Goal: Participate in discussion: Participate in discussion

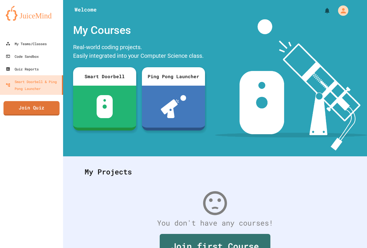
click at [34, 107] on link "Join Quiz" at bounding box center [31, 108] width 56 height 14
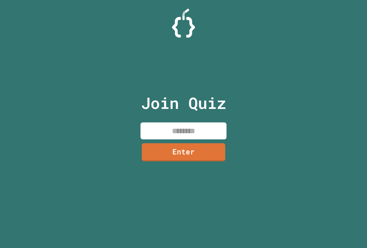
click at [186, 132] on input at bounding box center [184, 130] width 86 height 17
type input "********"
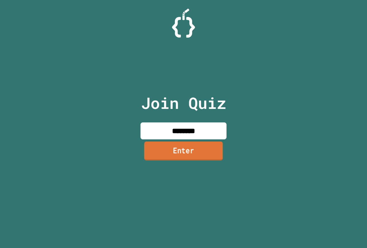
click at [195, 144] on link "Enter" at bounding box center [183, 150] width 79 height 19
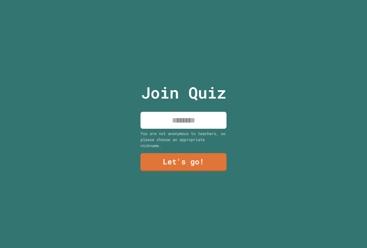
click at [197, 119] on input at bounding box center [184, 120] width 86 height 17
type input "**********"
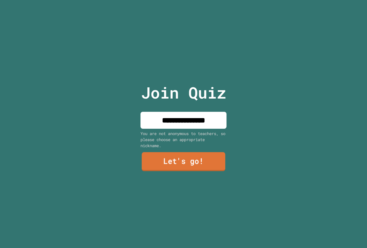
click at [196, 152] on link "Let's go!" at bounding box center [184, 161] width 84 height 19
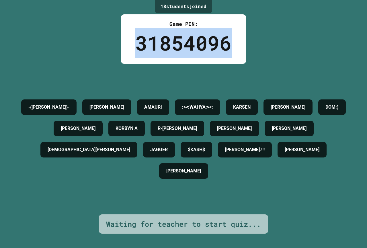
drag, startPoint x: 226, startPoint y: 41, endPoint x: 126, endPoint y: 42, distance: 99.6
click at [126, 42] on div "Game PIN: 31854096" at bounding box center [183, 38] width 125 height 49
click at [145, 41] on div "31854096" at bounding box center [183, 43] width 96 height 30
click at [138, 40] on div "31854096" at bounding box center [183, 43] width 96 height 30
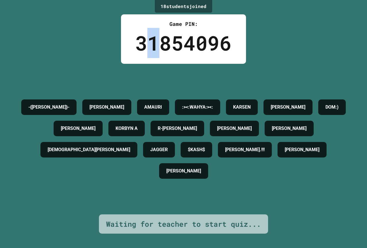
drag, startPoint x: 146, startPoint y: 40, endPoint x: 161, endPoint y: 42, distance: 14.7
click at [161, 42] on div "31854096" at bounding box center [183, 43] width 96 height 30
drag, startPoint x: 208, startPoint y: 44, endPoint x: 213, endPoint y: 44, distance: 5.5
click at [214, 44] on div "31854096" at bounding box center [183, 43] width 96 height 30
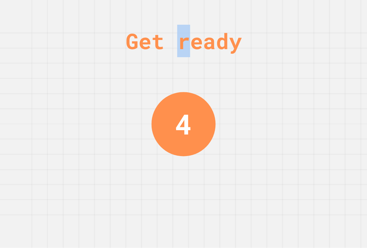
click at [181, 42] on div "Get ready" at bounding box center [184, 41] width 116 height 32
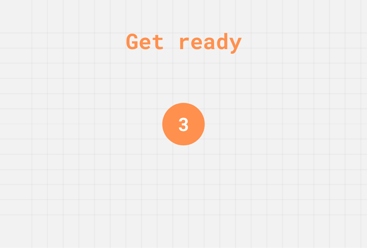
click at [156, 87] on div "Get ready 3" at bounding box center [183, 124] width 367 height 248
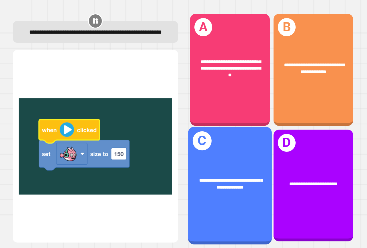
click at [238, 136] on div "**********" at bounding box center [230, 185] width 84 height 117
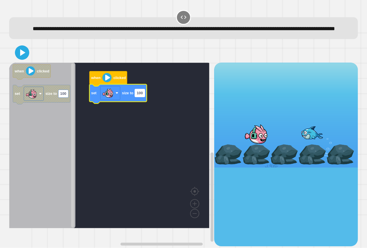
click at [140, 95] on text "100" at bounding box center [140, 93] width 6 height 4
type input "****"
drag, startPoint x: 30, startPoint y: 65, endPoint x: 24, endPoint y: 63, distance: 6.4
click at [26, 63] on div at bounding box center [183, 52] width 349 height 20
click at [23, 57] on icon at bounding box center [23, 53] width 6 height 8
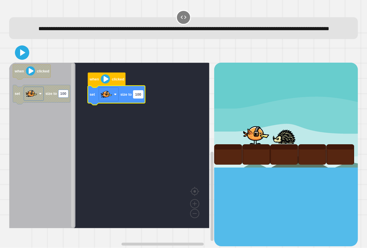
click at [136, 98] on g "100" at bounding box center [138, 94] width 10 height 8
type input "***"
click at [150, 102] on rect "Blockly Workspace" at bounding box center [109, 145] width 200 height 165
drag, startPoint x: 26, startPoint y: 71, endPoint x: 23, endPoint y: 71, distance: 2.9
click at [26, 72] on div "when clicked set size to 150 when clicked set size to 100" at bounding box center [183, 143] width 349 height 203
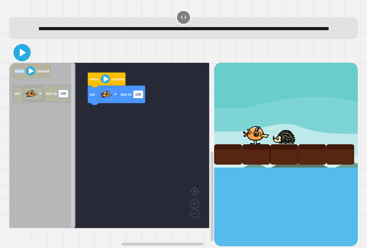
click at [20, 57] on icon at bounding box center [23, 53] width 6 height 8
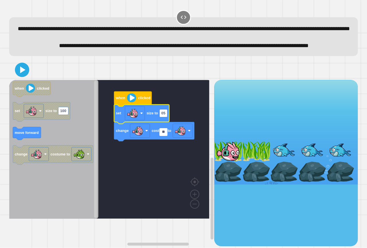
type input "*"
type input "**"
click at [182, 160] on rect "Blockly Workspace" at bounding box center [109, 149] width 200 height 139
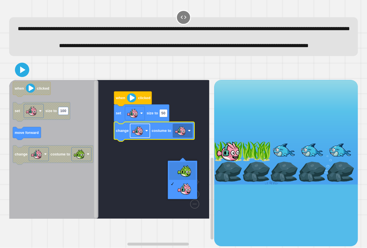
drag, startPoint x: 181, startPoint y: 171, endPoint x: 137, endPoint y: 147, distance: 49.6
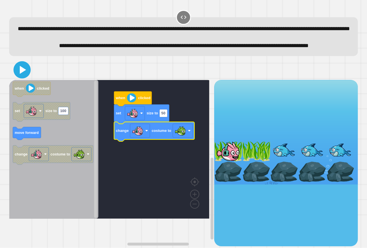
click at [23, 77] on icon at bounding box center [22, 70] width 14 height 14
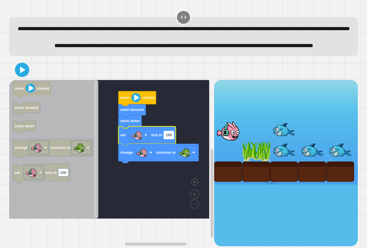
click at [166, 137] on text "100" at bounding box center [169, 135] width 6 height 4
type input "**"
click at [26, 76] on icon at bounding box center [22, 70] width 12 height 12
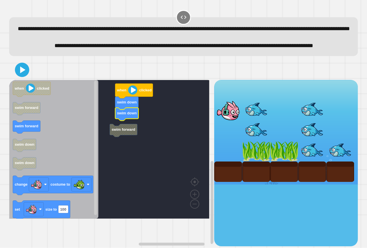
click at [138, 142] on rect "Blockly Workspace" at bounding box center [109, 149] width 200 height 139
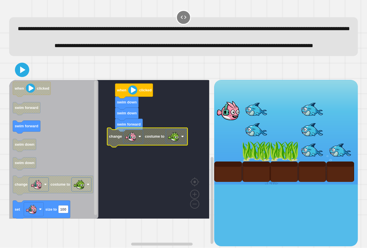
click at [158, 152] on g "when clicked swim down swim down swim forward change costume to" at bounding box center [113, 149] width 209 height 139
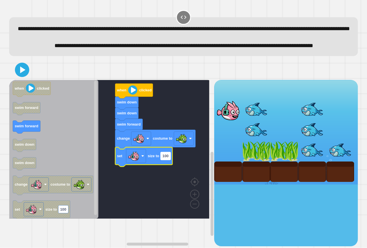
click at [164, 160] on rect "Blockly Workspace" at bounding box center [166, 156] width 10 height 8
click at [167, 166] on icon "Blockly Workspace" at bounding box center [141, 156] width 53 height 19
click at [23, 73] on icon at bounding box center [22, 69] width 5 height 7
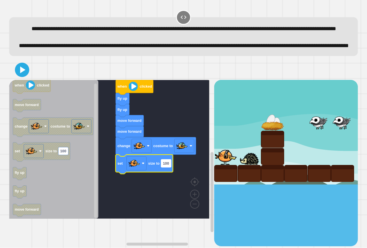
click at [165, 165] on text "100" at bounding box center [166, 163] width 6 height 4
type input "*"
click at [173, 185] on rect "Blockly Workspace" at bounding box center [109, 149] width 200 height 139
click at [26, 77] on icon at bounding box center [22, 70] width 14 height 14
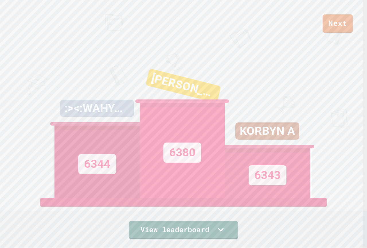
click at [339, 16] on link "Next" at bounding box center [338, 23] width 30 height 18
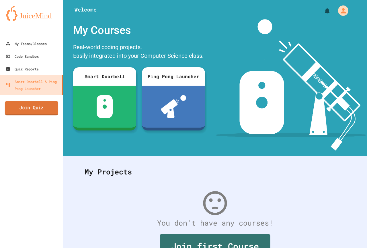
click at [24, 111] on link "Join Quiz" at bounding box center [31, 108] width 53 height 14
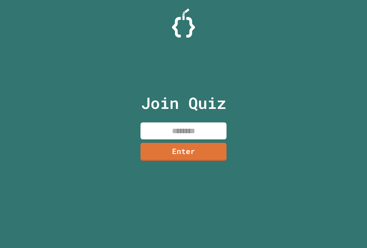
click at [205, 131] on input at bounding box center [184, 130] width 86 height 17
type input "********"
click at [189, 156] on link "Enter" at bounding box center [184, 151] width 88 height 19
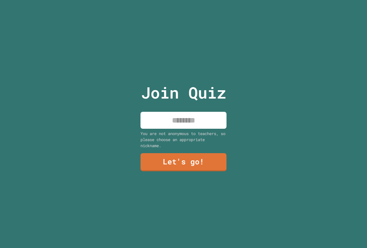
click at [184, 115] on input at bounding box center [184, 120] width 86 height 17
type input "*********"
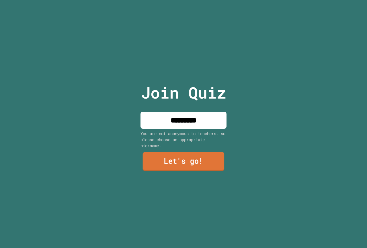
click at [181, 164] on link "Let's go!" at bounding box center [184, 161] width 82 height 19
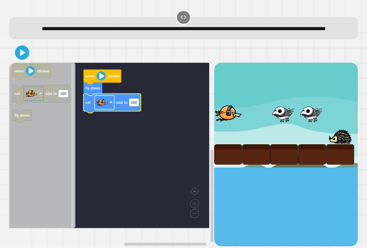
click at [109, 109] on rect "Blockly Workspace" at bounding box center [105, 103] width 20 height 14
click at [137, 106] on rect "Blockly Workspace" at bounding box center [134, 102] width 10 height 8
type input "***"
drag, startPoint x: 17, startPoint y: 67, endPoint x: 20, endPoint y: 66, distance: 4.0
click at [18, 58] on icon at bounding box center [21, 52] width 11 height 11
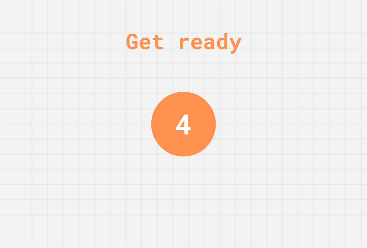
click at [191, 103] on div "4" at bounding box center [183, 124] width 65 height 65
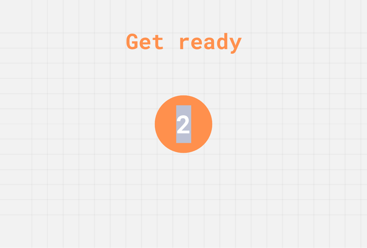
drag, startPoint x: 239, startPoint y: 49, endPoint x: 248, endPoint y: 49, distance: 8.9
click at [248, 49] on div "Get ready 2" at bounding box center [183, 124] width 367 height 248
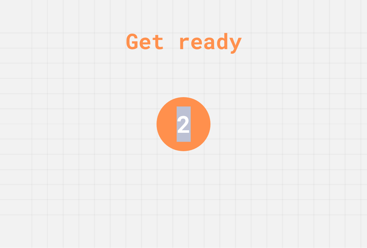
click at [237, 49] on div "Get ready" at bounding box center [184, 41] width 116 height 32
drag, startPoint x: 247, startPoint y: 48, endPoint x: 251, endPoint y: 48, distance: 3.7
click at [242, 48] on div "Get ready" at bounding box center [184, 41] width 116 height 32
drag, startPoint x: 242, startPoint y: 48, endPoint x: 252, endPoint y: 49, distance: 10.1
click at [242, 49] on div "Get ready" at bounding box center [184, 41] width 116 height 32
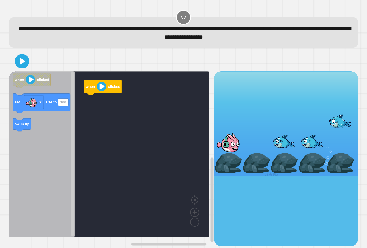
click at [31, 120] on icon "Blockly Workspace" at bounding box center [42, 153] width 66 height 165
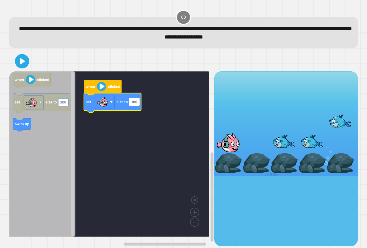
click at [137, 103] on text "100" at bounding box center [134, 102] width 6 height 4
type input "***"
click at [112, 116] on rect "Blockly Workspace" at bounding box center [109, 153] width 200 height 165
click at [31, 58] on div at bounding box center [183, 61] width 349 height 20
click at [22, 59] on icon at bounding box center [22, 61] width 13 height 13
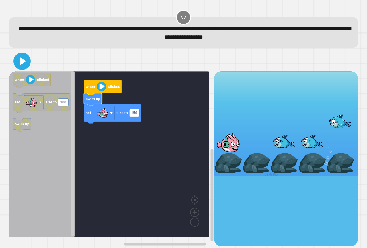
click at [28, 61] on icon at bounding box center [22, 61] width 14 height 14
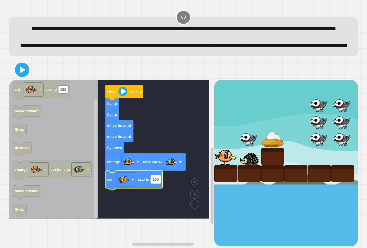
click at [160, 183] on rect "Blockly Workspace" at bounding box center [156, 179] width 10 height 8
type input "*"
click at [22, 74] on icon at bounding box center [23, 70] width 6 height 8
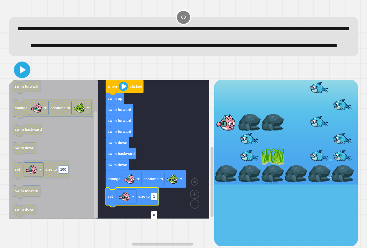
type input "*"
click at [25, 76] on icon at bounding box center [21, 69] width 13 height 13
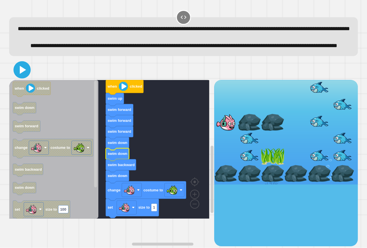
click at [23, 74] on icon at bounding box center [23, 70] width 6 height 8
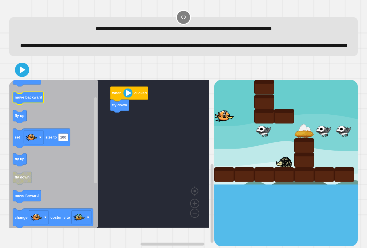
click at [35, 105] on rect "Blockly Workspace" at bounding box center [28, 98] width 31 height 13
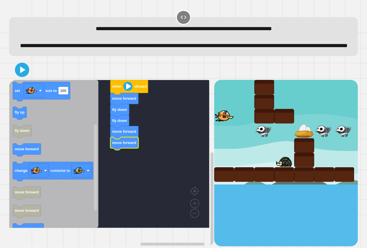
click at [43, 137] on icon "Blockly Workspace" at bounding box center [53, 154] width 89 height 148
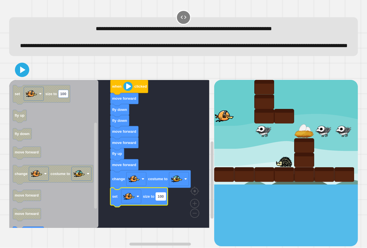
click at [162, 200] on rect "Blockly Workspace" at bounding box center [161, 196] width 10 height 8
click at [172, 209] on rect "Blockly Workspace" at bounding box center [109, 154] width 200 height 148
click at [20, 67] on div "when clicked move forward fly down fly down move forward move forward fly up mo…" at bounding box center [183, 153] width 353 height 190
click at [21, 71] on div at bounding box center [183, 70] width 349 height 20
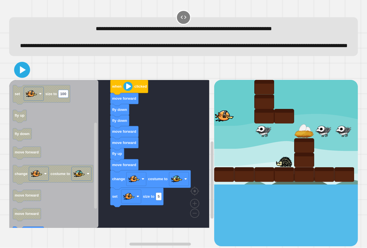
click at [22, 73] on icon at bounding box center [23, 69] width 6 height 7
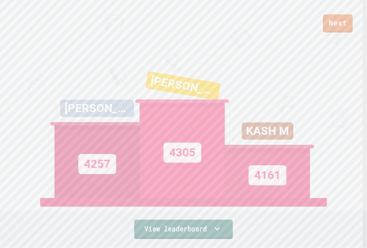
click at [172, 224] on link "View leaderboard" at bounding box center [183, 228] width 99 height 19
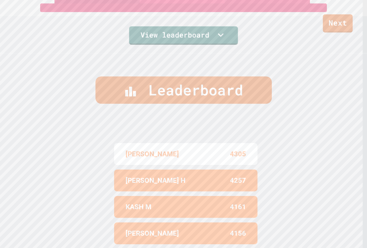
scroll to position [246, 0]
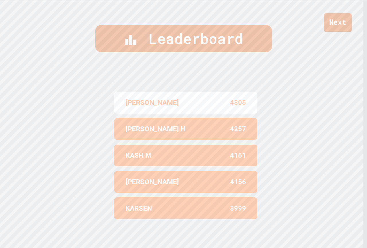
click at [340, 14] on link "Next" at bounding box center [338, 22] width 28 height 19
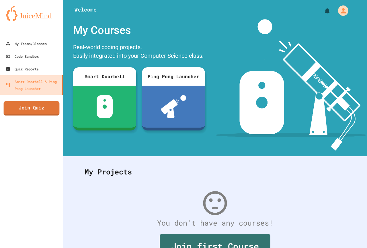
click at [47, 110] on link "Join Quiz" at bounding box center [32, 108] width 56 height 14
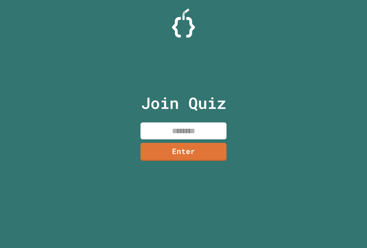
click at [194, 132] on input at bounding box center [184, 130] width 86 height 17
type input "********"
click at [203, 150] on link "Enter" at bounding box center [183, 151] width 87 height 19
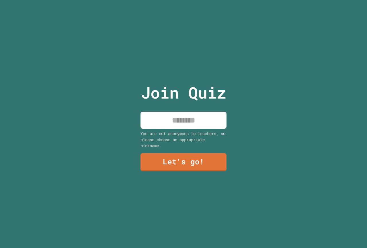
click at [194, 124] on input at bounding box center [184, 120] width 86 height 17
drag, startPoint x: 196, startPoint y: 121, endPoint x: 198, endPoint y: 142, distance: 21.6
click at [196, 121] on input "********" at bounding box center [184, 120] width 86 height 17
type input "*********"
click at [188, 163] on link "Let's go!" at bounding box center [184, 161] width 88 height 19
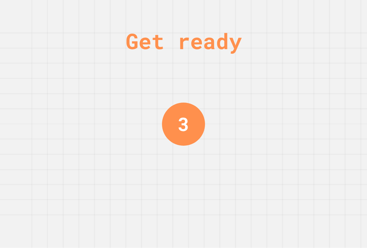
click at [218, 92] on div "Get ready 3" at bounding box center [183, 124] width 367 height 248
click at [180, 92] on div "Get ready 2" at bounding box center [183, 124] width 43 height 248
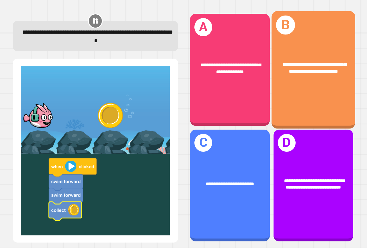
click at [336, 107] on div "**********" at bounding box center [314, 69] width 84 height 117
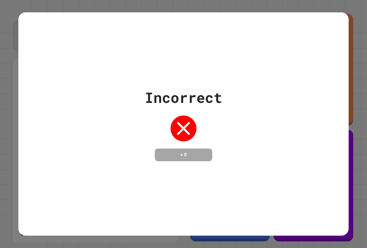
click at [270, 127] on div "Incorrect + 0" at bounding box center [183, 124] width 331 height 74
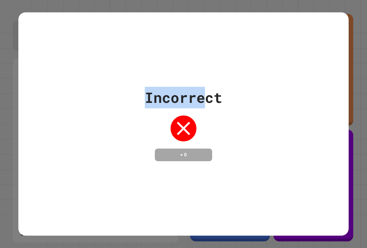
drag, startPoint x: 205, startPoint y: 98, endPoint x: 132, endPoint y: 99, distance: 72.3
click at [132, 99] on div "Incorrect + 0" at bounding box center [183, 124] width 331 height 74
click at [137, 100] on div "Incorrect + 0" at bounding box center [183, 124] width 331 height 74
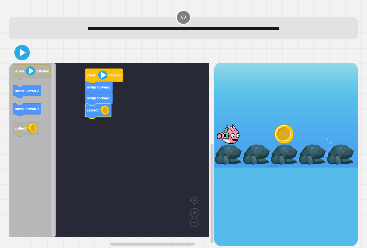
click at [22, 56] on icon at bounding box center [22, 52] width 12 height 12
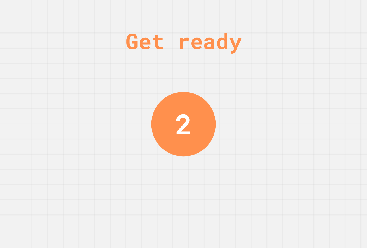
drag, startPoint x: 184, startPoint y: 119, endPoint x: 209, endPoint y: 122, distance: 25.2
click at [203, 122] on div "2" at bounding box center [184, 124] width 65 height 65
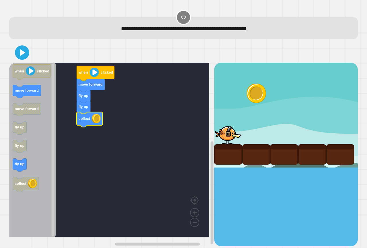
drag, startPoint x: 32, startPoint y: 59, endPoint x: 28, endPoint y: 59, distance: 4.6
click at [31, 59] on div at bounding box center [183, 52] width 349 height 20
click at [28, 59] on div at bounding box center [183, 52] width 349 height 20
click at [26, 56] on icon at bounding box center [22, 53] width 14 height 14
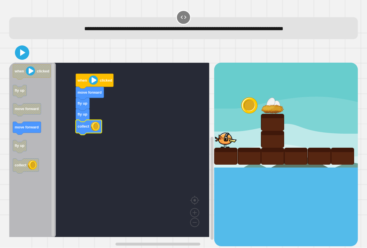
click at [48, 127] on icon "Blockly Workspace" at bounding box center [32, 150] width 47 height 174
click at [23, 61] on div at bounding box center [183, 52] width 349 height 20
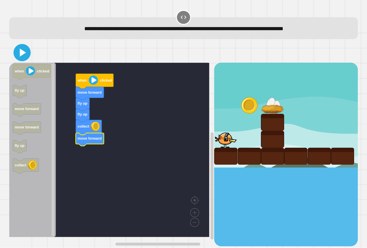
click at [23, 59] on button at bounding box center [21, 52] width 17 height 17
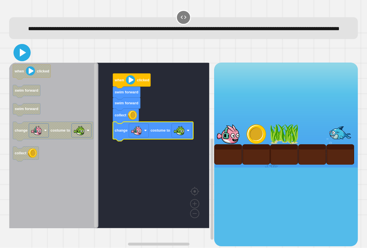
click at [21, 58] on icon at bounding box center [22, 53] width 14 height 14
click at [152, 117] on rect "Blockly Workspace" at bounding box center [109, 145] width 200 height 165
click at [23, 63] on div at bounding box center [183, 52] width 349 height 20
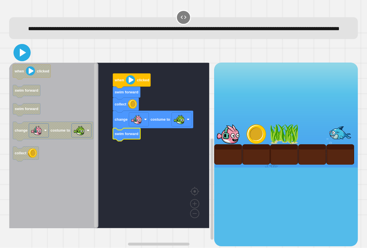
click at [24, 57] on icon at bounding box center [23, 53] width 6 height 8
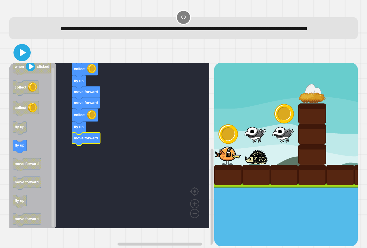
click at [21, 57] on icon at bounding box center [23, 53] width 6 height 8
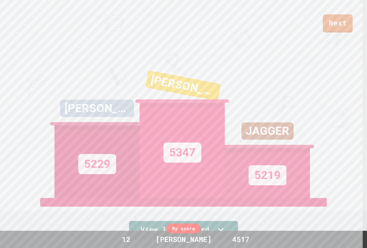
click at [188, 224] on div "My score" at bounding box center [183, 228] width 34 height 10
click at [195, 223] on link "View leaderboard" at bounding box center [183, 229] width 103 height 19
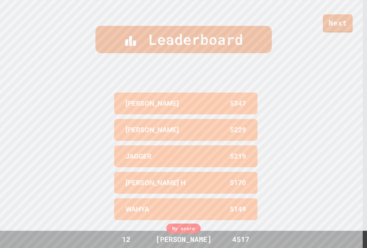
scroll to position [246, 0]
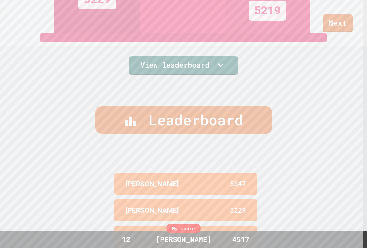
click at [158, 165] on div "[PERSON_NAME] W 5347 [PERSON_NAME] 5229 [PERSON_NAME] 5219 [PERSON_NAME] H 5170…" at bounding box center [184, 237] width 144 height 166
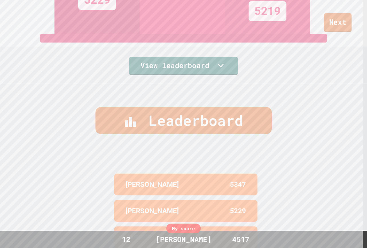
click at [330, 18] on link "Next" at bounding box center [338, 22] width 28 height 19
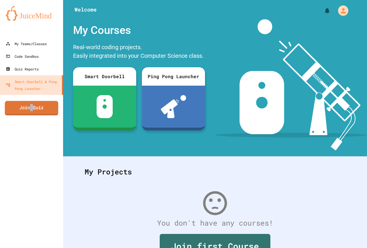
click at [32, 112] on link "Join Quiz" at bounding box center [31, 108] width 53 height 14
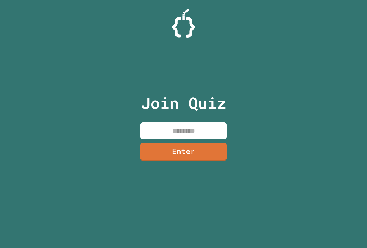
click at [157, 128] on input at bounding box center [184, 130] width 86 height 17
type input "********"
click at [171, 151] on link "Enter" at bounding box center [184, 150] width 86 height 19
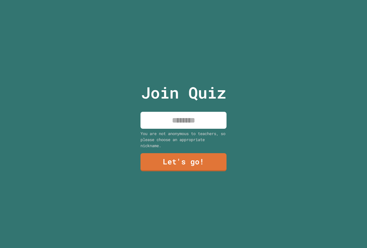
click at [176, 112] on input at bounding box center [184, 120] width 86 height 17
type input "*********"
click at [156, 172] on div "Join Quiz ********* You are not anonymous to teachers, so please choose an appr…" at bounding box center [183, 124] width 97 height 248
click at [158, 171] on div "Join Quiz ********* You are not anonymous to teachers, so please choose an appr…" at bounding box center [183, 124] width 97 height 248
click at [159, 169] on div "Join Quiz ********* You are not anonymous to teachers, so please choose an appr…" at bounding box center [183, 124] width 97 height 248
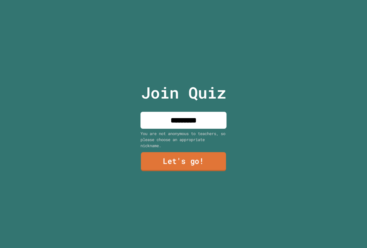
click at [157, 159] on link "Let's go!" at bounding box center [183, 161] width 85 height 19
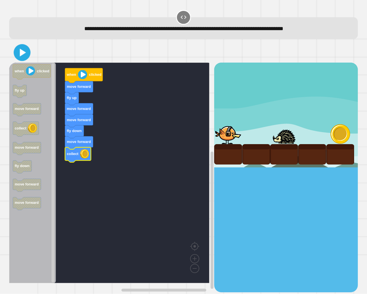
click at [26, 58] on icon at bounding box center [21, 52] width 13 height 13
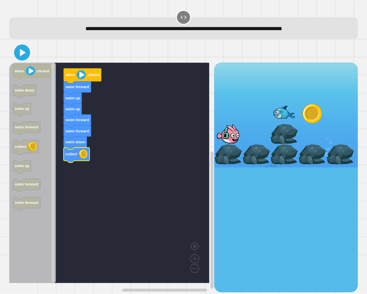
click at [18, 56] on icon at bounding box center [22, 52] width 13 height 13
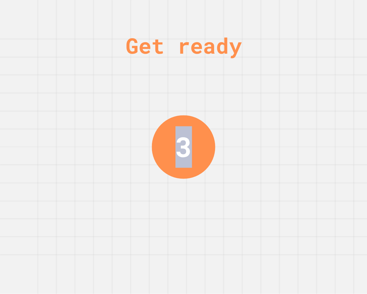
drag, startPoint x: 181, startPoint y: 143, endPoint x: 174, endPoint y: 100, distance: 43.0
click at [186, 131] on div "3" at bounding box center [183, 146] width 17 height 41
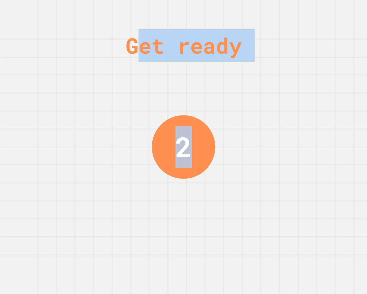
drag, startPoint x: 156, startPoint y: 46, endPoint x: 253, endPoint y: 56, distance: 97.2
click at [253, 56] on div "Get ready 2" at bounding box center [183, 147] width 367 height 294
click at [258, 93] on div "Get ready 2" at bounding box center [183, 147] width 367 height 294
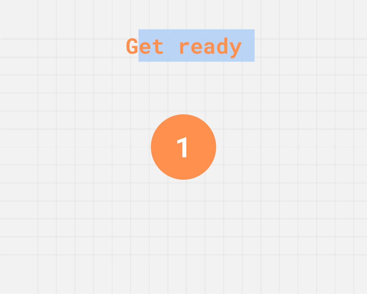
click at [209, 44] on div "Get ready" at bounding box center [184, 45] width 116 height 32
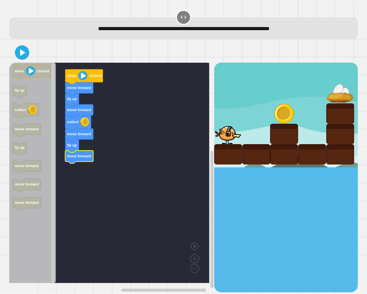
click at [26, 59] on button at bounding box center [22, 52] width 14 height 14
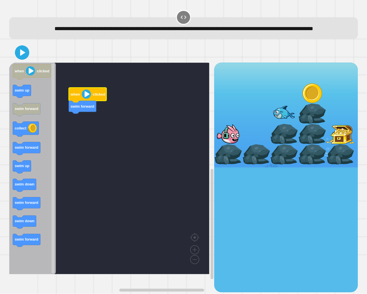
click at [83, 126] on div "when clicked swim forward when clicked swim up swim forward collect swim forwar…" at bounding box center [111, 177] width 205 height 229
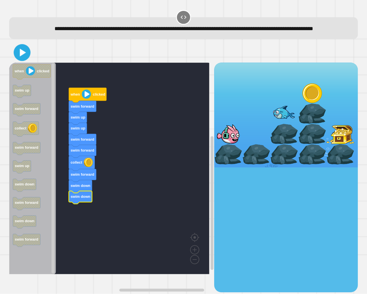
click at [23, 59] on icon at bounding box center [21, 52] width 13 height 13
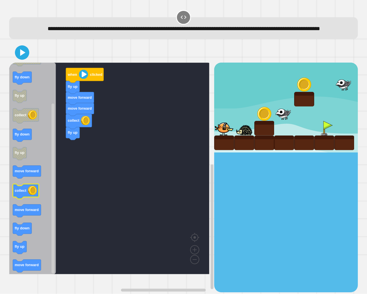
click at [68, 167] on div "when clicked fly up move forward move forward collect fly up when clicked move …" at bounding box center [111, 177] width 205 height 229
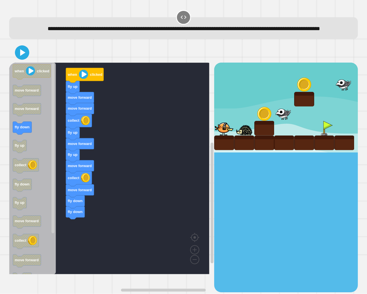
click at [65, 219] on div "when clicked fly up move forward move forward collect fly up move forward fly u…" at bounding box center [111, 177] width 205 height 229
click at [21, 57] on icon at bounding box center [23, 53] width 6 height 8
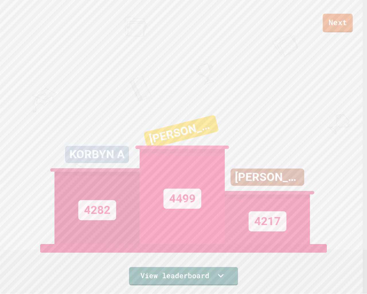
click at [337, 20] on link "Next" at bounding box center [338, 23] width 30 height 19
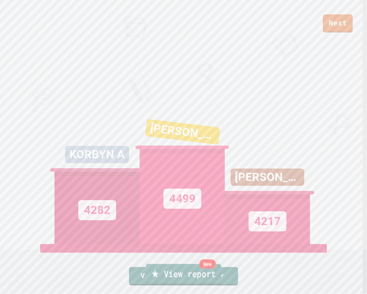
click at [149, 247] on link "New View report" at bounding box center [183, 274] width 75 height 21
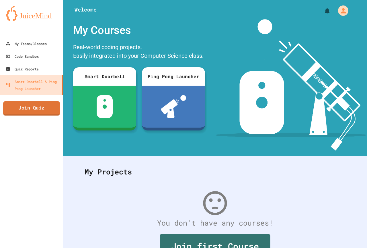
click at [22, 113] on link "Join Quiz" at bounding box center [31, 108] width 57 height 14
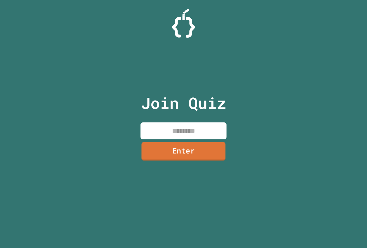
click at [192, 137] on input at bounding box center [184, 130] width 86 height 17
paste input "********"
type input "********"
click at [192, 152] on link "Enter" at bounding box center [184, 150] width 84 height 19
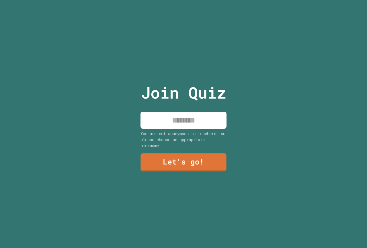
click at [169, 123] on input at bounding box center [184, 120] width 86 height 17
type input "*********"
click at [174, 149] on div "Join Quiz ********* You are not anonymous to teachers, so please choose an appr…" at bounding box center [183, 124] width 97 height 248
click at [174, 153] on link "Let's go!" at bounding box center [183, 162] width 87 height 18
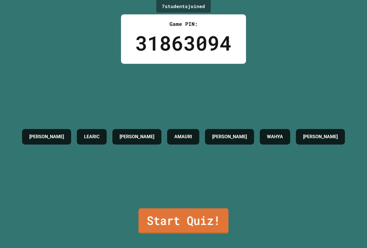
click at [203, 209] on link "Start Quiz!" at bounding box center [184, 220] width 90 height 25
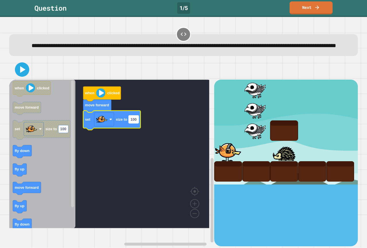
click at [131, 121] on text "100" at bounding box center [134, 119] width 6 height 4
type input "***"
drag, startPoint x: 90, startPoint y: 82, endPoint x: 58, endPoint y: 74, distance: 33.0
click at [73, 77] on div at bounding box center [183, 69] width 349 height 20
click at [29, 79] on div at bounding box center [183, 69] width 349 height 20
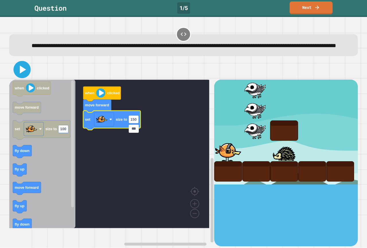
click at [27, 76] on icon at bounding box center [22, 70] width 14 height 14
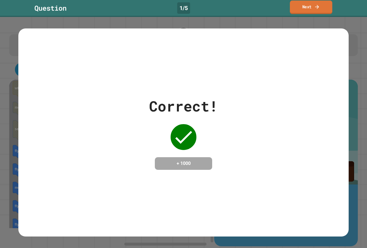
click at [305, 11] on link "Next" at bounding box center [311, 7] width 42 height 13
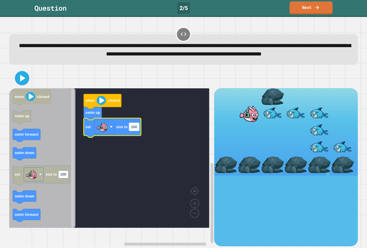
click at [134, 131] on rect "Blockly Workspace" at bounding box center [134, 127] width 10 height 8
type input "***"
click at [16, 85] on icon at bounding box center [22, 78] width 13 height 13
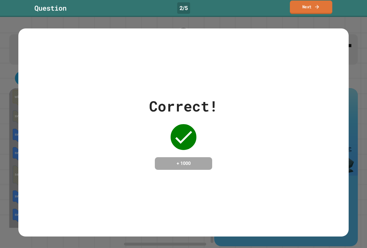
click at [309, 5] on link "Next" at bounding box center [311, 7] width 42 height 13
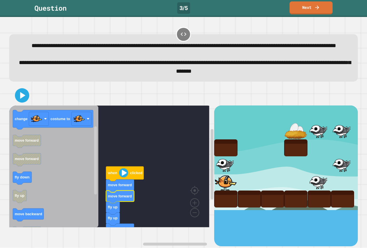
click at [144, 203] on rect "Blockly Workspace" at bounding box center [109, 166] width 200 height 122
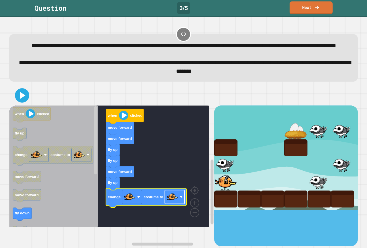
click at [169, 202] on image "Blockly Workspace" at bounding box center [172, 196] width 11 height 11
click at [24, 102] on icon at bounding box center [22, 95] width 14 height 14
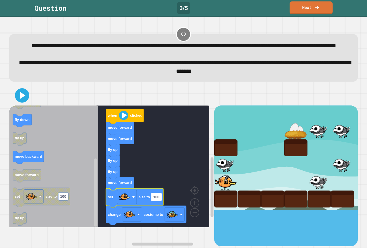
click at [158, 199] on text "100" at bounding box center [157, 197] width 6 height 4
type input "*"
type input "**"
drag, startPoint x: 31, startPoint y: 101, endPoint x: 27, endPoint y: 102, distance: 4.2
click at [30, 101] on div at bounding box center [183, 95] width 349 height 20
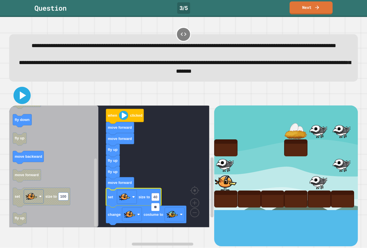
click at [26, 102] on icon at bounding box center [22, 95] width 14 height 14
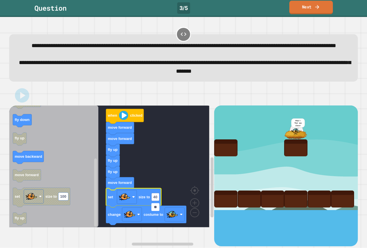
click at [312, 10] on link "Next" at bounding box center [312, 7] width 44 height 13
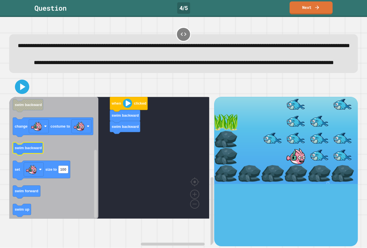
click at [103, 167] on div "when clicked swim backward swim backward when clicked swim forward swim up swim…" at bounding box center [111, 171] width 205 height 149
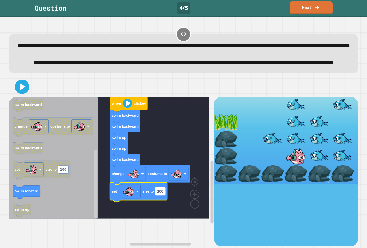
click at [159, 193] on text "100" at bounding box center [160, 191] width 6 height 4
type input "*"
type input "**"
click at [19, 94] on icon at bounding box center [22, 87] width 14 height 14
click at [174, 179] on image "Blockly Workspace" at bounding box center [176, 173] width 11 height 11
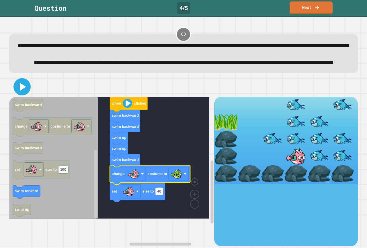
click at [28, 94] on icon at bounding box center [22, 87] width 14 height 14
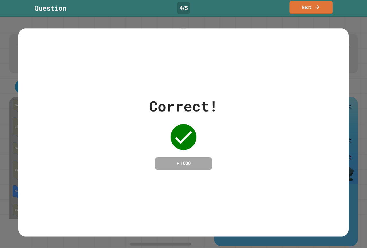
click at [318, 7] on icon at bounding box center [318, 7] width 6 height 6
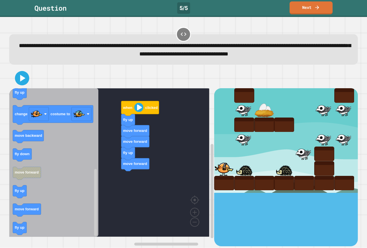
click at [97, 202] on div "when clicked fly up move forward move forward fly up move forward when clicked …" at bounding box center [111, 167] width 205 height 158
click at [42, 161] on icon "Blockly Workspace" at bounding box center [53, 162] width 89 height 148
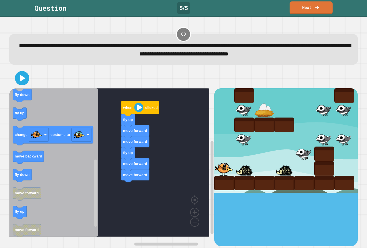
click at [117, 183] on div "when clicked fly up move forward move forward fly up move forward move forward …" at bounding box center [111, 167] width 205 height 158
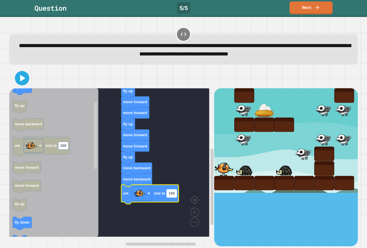
click at [170, 195] on text "100" at bounding box center [172, 193] width 6 height 4
type input "**"
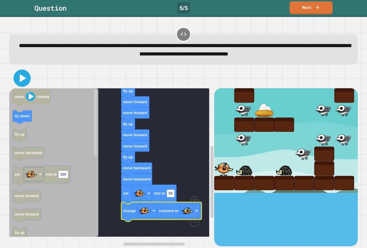
click at [20, 74] on icon at bounding box center [22, 78] width 14 height 14
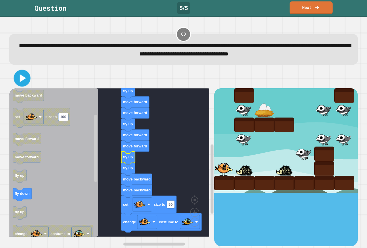
click at [24, 76] on icon at bounding box center [21, 77] width 13 height 13
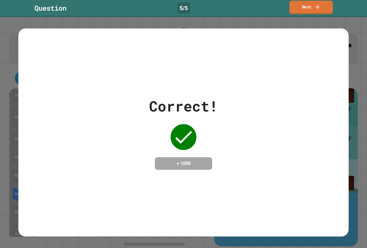
click at [307, 12] on link "Next" at bounding box center [311, 7] width 43 height 13
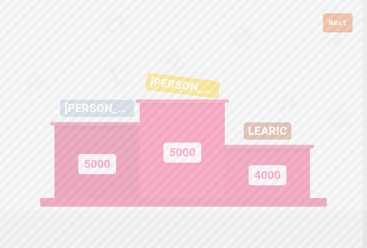
click at [337, 23] on link "Next" at bounding box center [338, 22] width 30 height 19
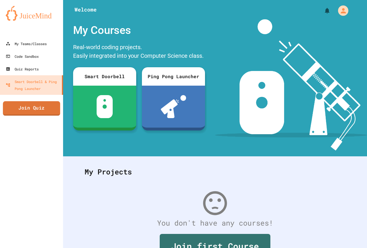
click at [45, 110] on link "Join Quiz" at bounding box center [31, 108] width 57 height 14
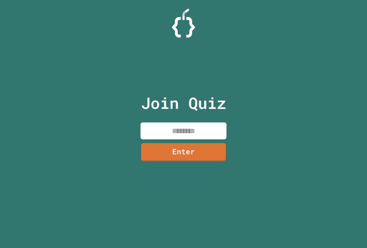
drag, startPoint x: 196, startPoint y: 131, endPoint x: 200, endPoint y: 147, distance: 16.8
click at [196, 131] on input at bounding box center [184, 130] width 86 height 17
paste input "********"
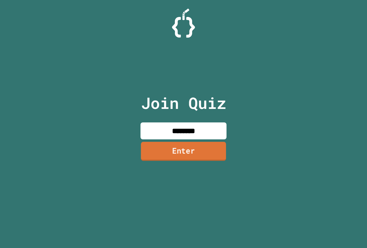
type input "********"
click at [200, 148] on link "Enter" at bounding box center [183, 150] width 85 height 19
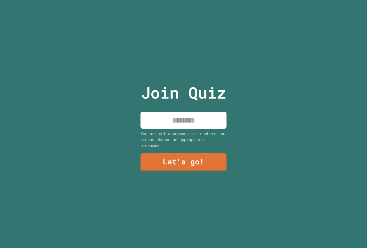
click at [184, 121] on input at bounding box center [184, 120] width 86 height 17
type input "*********"
click at [193, 160] on link "Let's go!" at bounding box center [184, 161] width 84 height 19
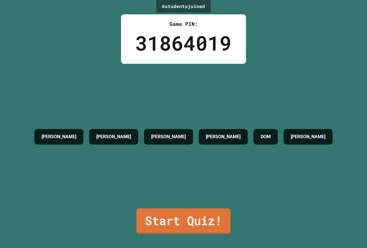
click at [174, 213] on link "Start Quiz!" at bounding box center [184, 220] width 94 height 25
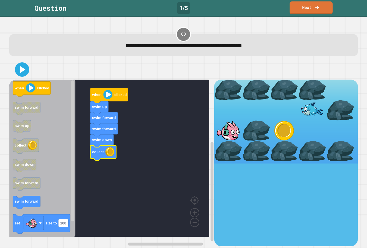
click at [22, 69] on icon at bounding box center [22, 69] width 5 height 7
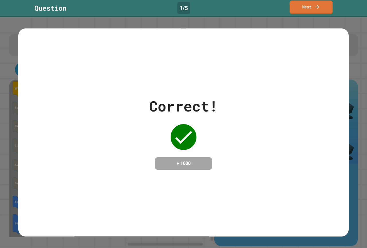
click at [296, 4] on link "Next" at bounding box center [311, 7] width 43 height 13
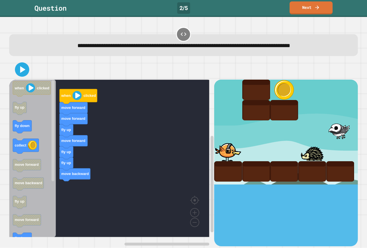
click at [61, 178] on div "when clicked move forward move forward fly up move forward fly up fly up move b…" at bounding box center [111, 162] width 205 height 166
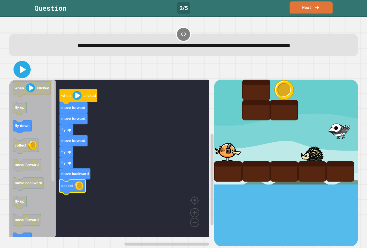
click at [24, 73] on icon at bounding box center [22, 70] width 14 height 14
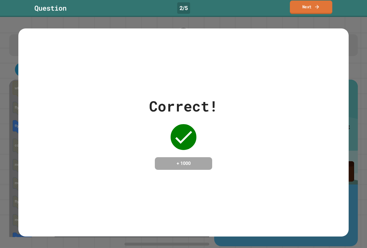
click at [299, 12] on link "Next" at bounding box center [311, 7] width 42 height 13
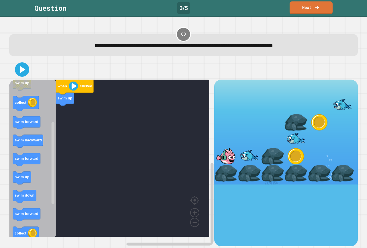
click at [69, 139] on div "when clicked swim up when clicked swim down swim backward swim down swim up col…" at bounding box center [111, 162] width 205 height 166
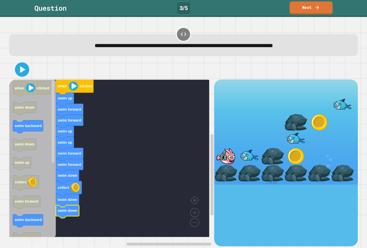
click at [43, 220] on icon "Blockly Workspace" at bounding box center [32, 157] width 47 height 157
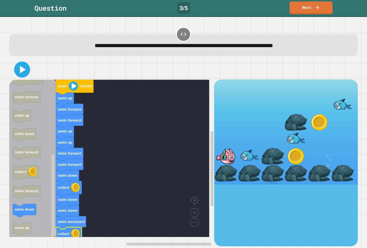
click at [22, 67] on icon at bounding box center [22, 69] width 13 height 13
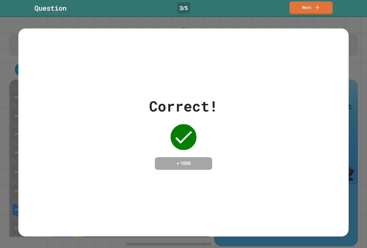
click at [290, 4] on div "Question 3 / 5 Next" at bounding box center [183, 7] width 367 height 13
click at [317, 10] on link "Next" at bounding box center [311, 7] width 42 height 13
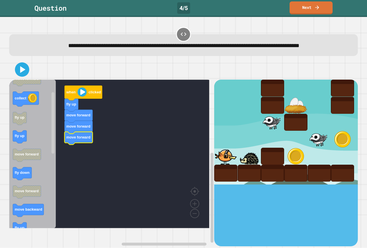
click at [34, 182] on icon "Blockly Workspace" at bounding box center [32, 153] width 47 height 148
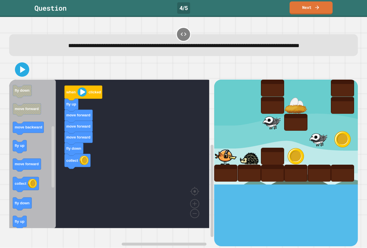
click at [73, 181] on div "when clicked fly up move forward move forward move forward fly down collect whe…" at bounding box center [111, 162] width 205 height 166
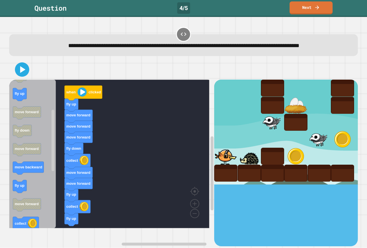
click at [50, 160] on icon "when clicked move forward collect fly up fly up move forward fly down move forw…" at bounding box center [32, 153] width 47 height 148
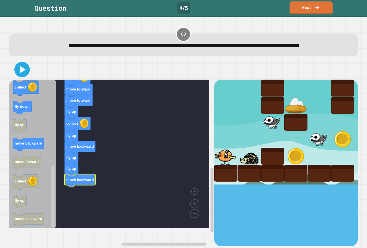
click at [22, 76] on icon at bounding box center [22, 69] width 12 height 12
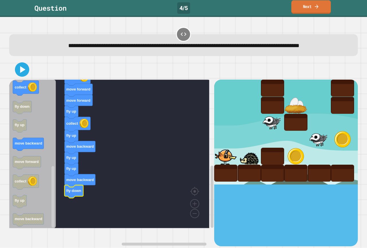
click at [303, 4] on link "Next" at bounding box center [312, 6] width 40 height 13
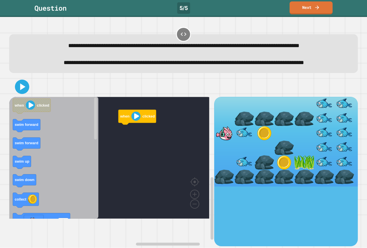
click at [180, 33] on icon at bounding box center [183, 34] width 7 height 7
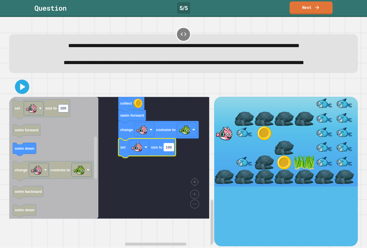
click at [166, 151] on g "100" at bounding box center [169, 147] width 10 height 8
type input "*"
click at [15, 95] on button at bounding box center [21, 86] width 17 height 17
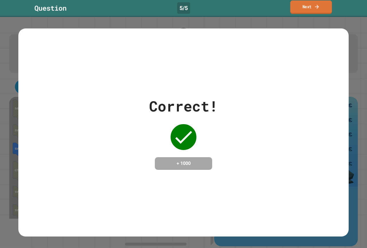
click at [315, 9] on icon at bounding box center [317, 7] width 5 height 6
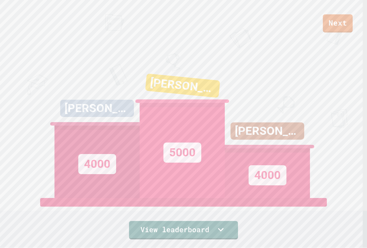
click at [338, 40] on div "Next [PERSON_NAME] W 4000 AVA K 5000 [PERSON_NAME] H 4000 View leaderboard" at bounding box center [183, 124] width 367 height 248
click at [338, 31] on link "Next" at bounding box center [338, 23] width 30 height 18
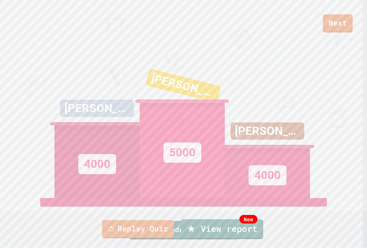
drag, startPoint x: 177, startPoint y: 151, endPoint x: 178, endPoint y: 155, distance: 4.0
